Goal: Transaction & Acquisition: Register for event/course

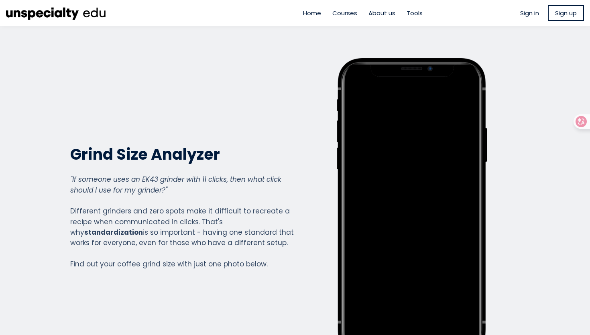
scroll to position [580, 321]
click at [533, 14] on span "Sign in" at bounding box center [529, 12] width 19 height 9
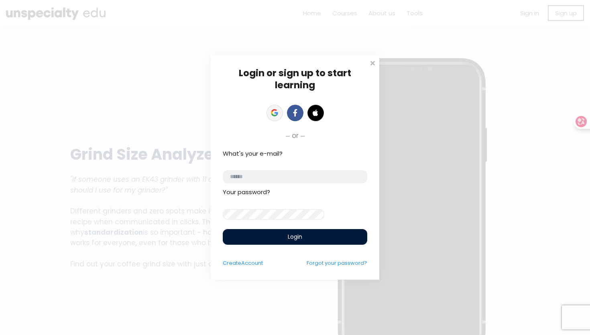
click at [276, 109] on icon at bounding box center [274, 112] width 7 height 7
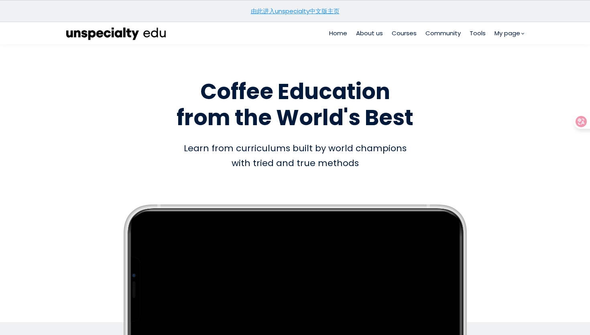
click at [107, 32] on img at bounding box center [116, 33] width 100 height 15
click at [404, 14] on section "由此进入unspecialty中文版主页" at bounding box center [295, 11] width 590 height 22
click at [401, 37] on span "Courses" at bounding box center [404, 32] width 25 height 9
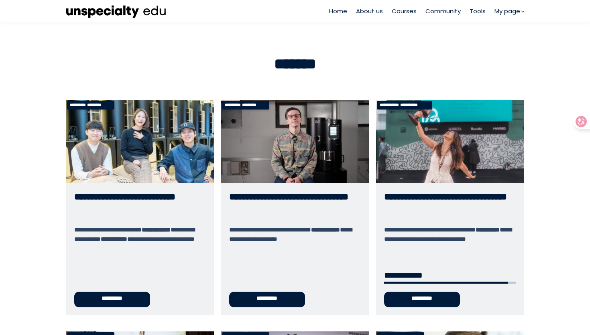
click at [445, 177] on link "**********" at bounding box center [450, 207] width 148 height 215
